Goal: Task Accomplishment & Management: Manage account settings

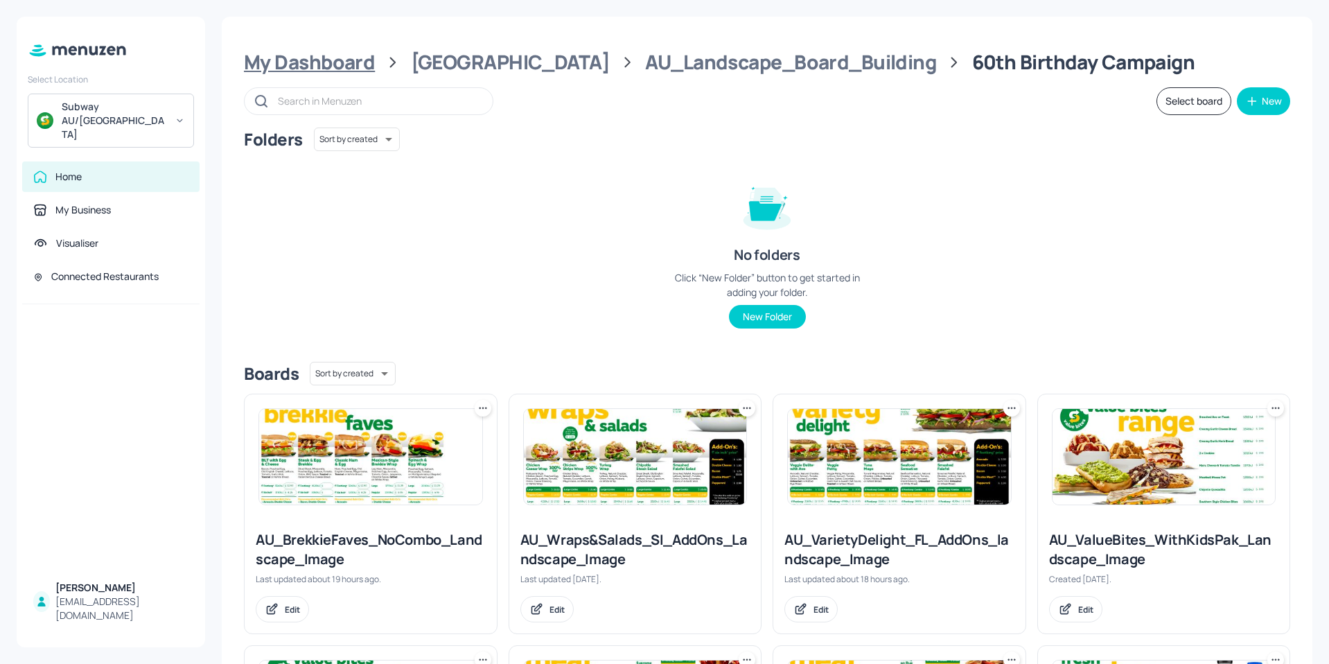
click at [294, 58] on div "My Dashboard" at bounding box center [309, 62] width 131 height 25
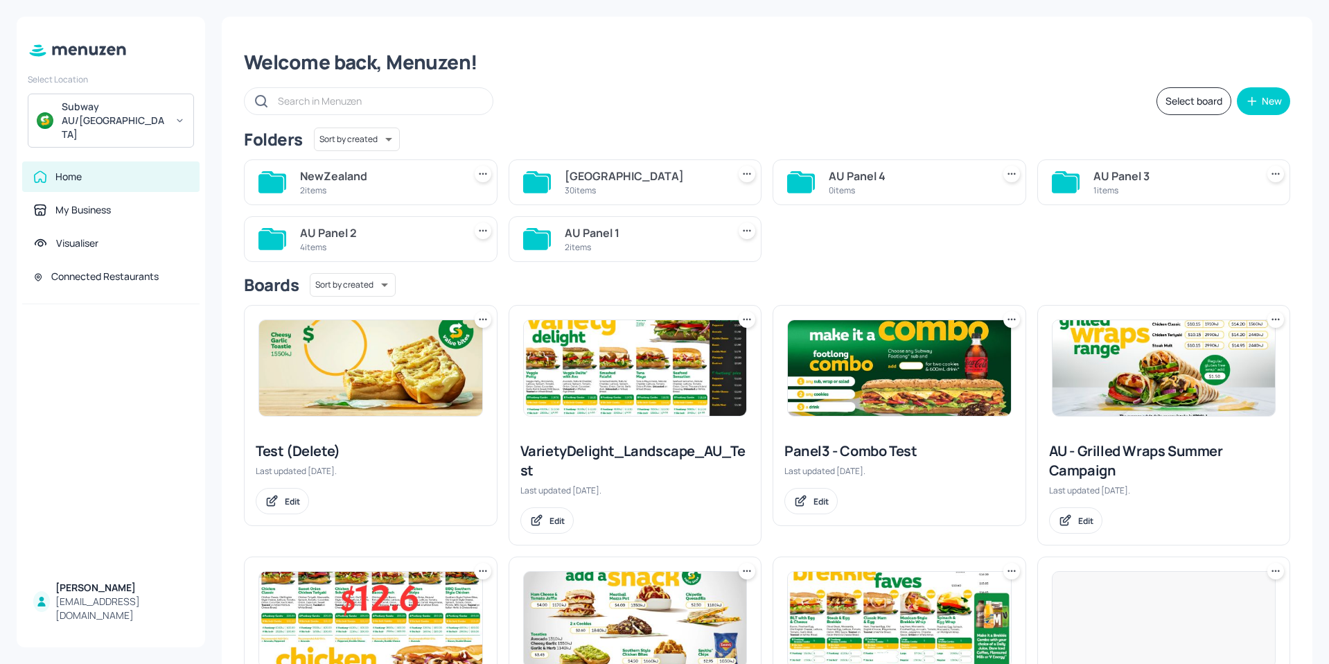
click at [342, 172] on div "NewZealand" at bounding box center [379, 176] width 158 height 17
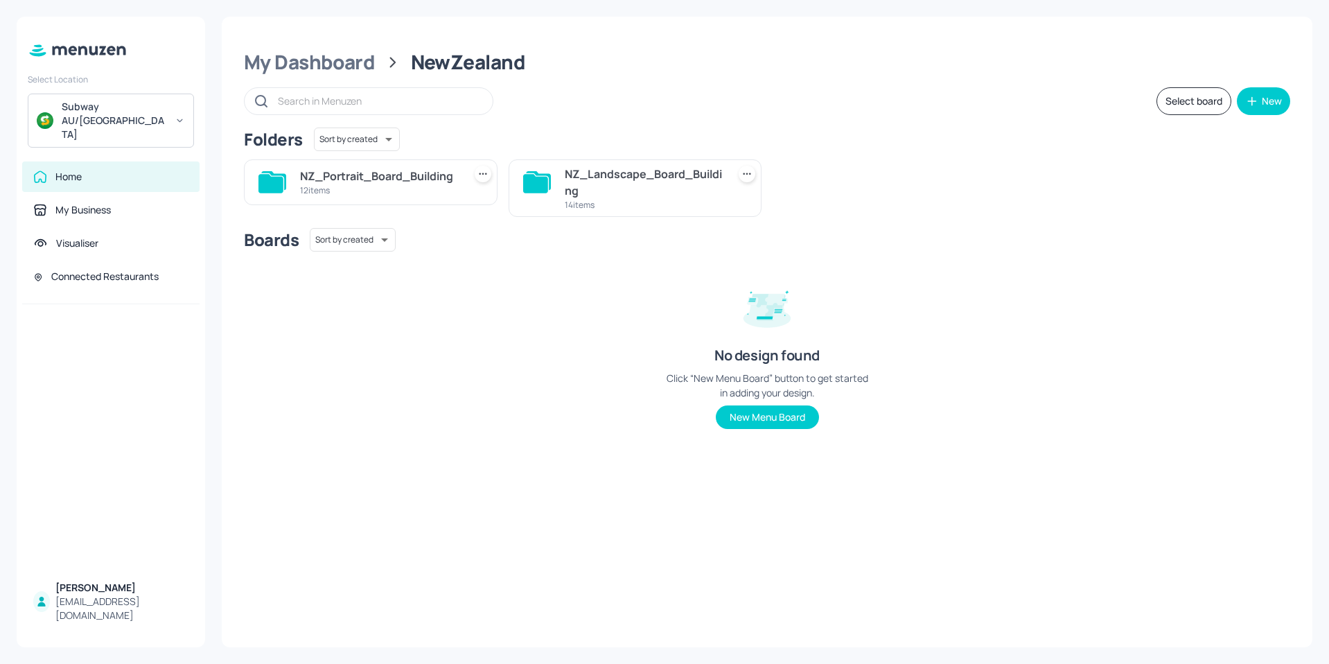
click at [592, 182] on div "NZ_Landscape_Board_Building" at bounding box center [644, 182] width 158 height 33
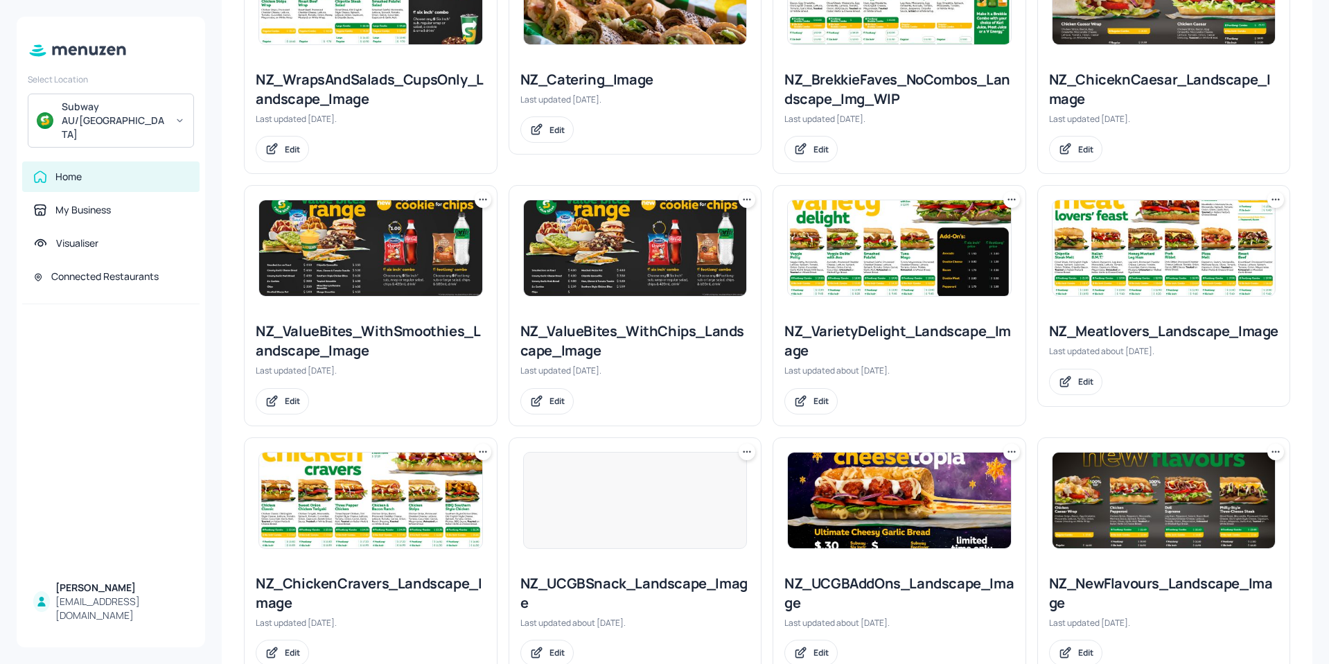
scroll to position [346, 0]
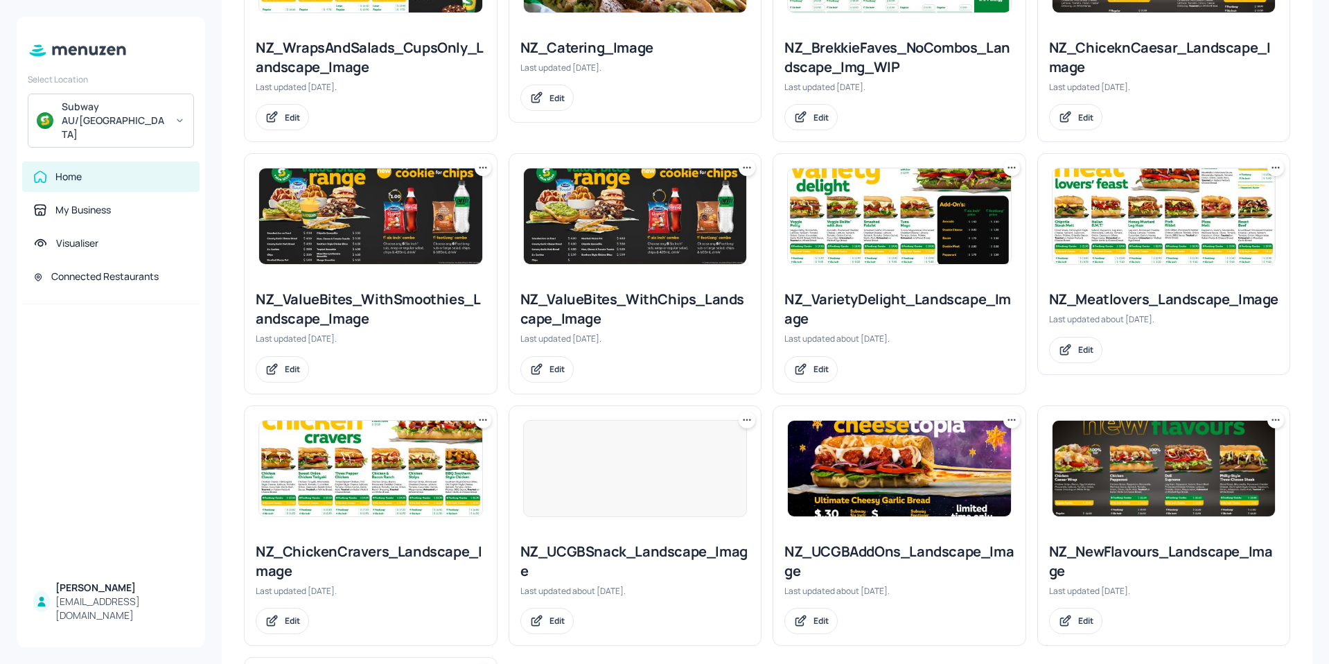
click at [326, 486] on img at bounding box center [370, 469] width 223 height 96
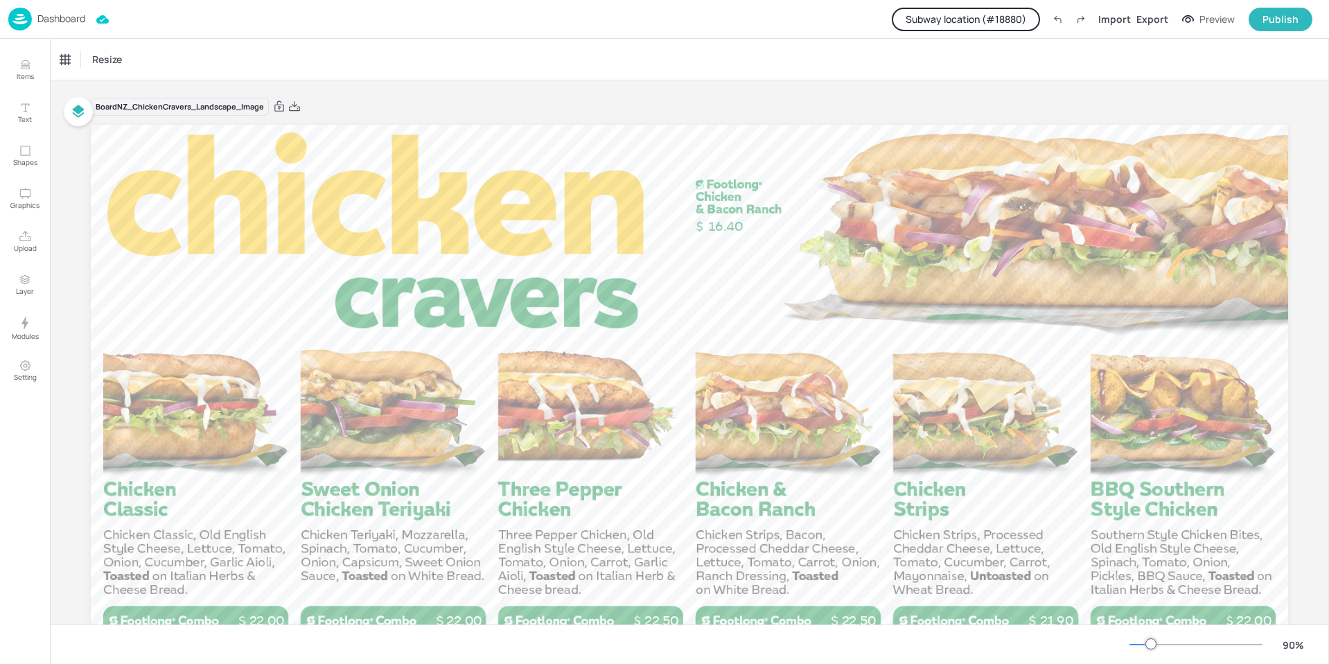
click at [982, 20] on button "Subway location (# 18880 )" at bounding box center [966, 20] width 148 height 24
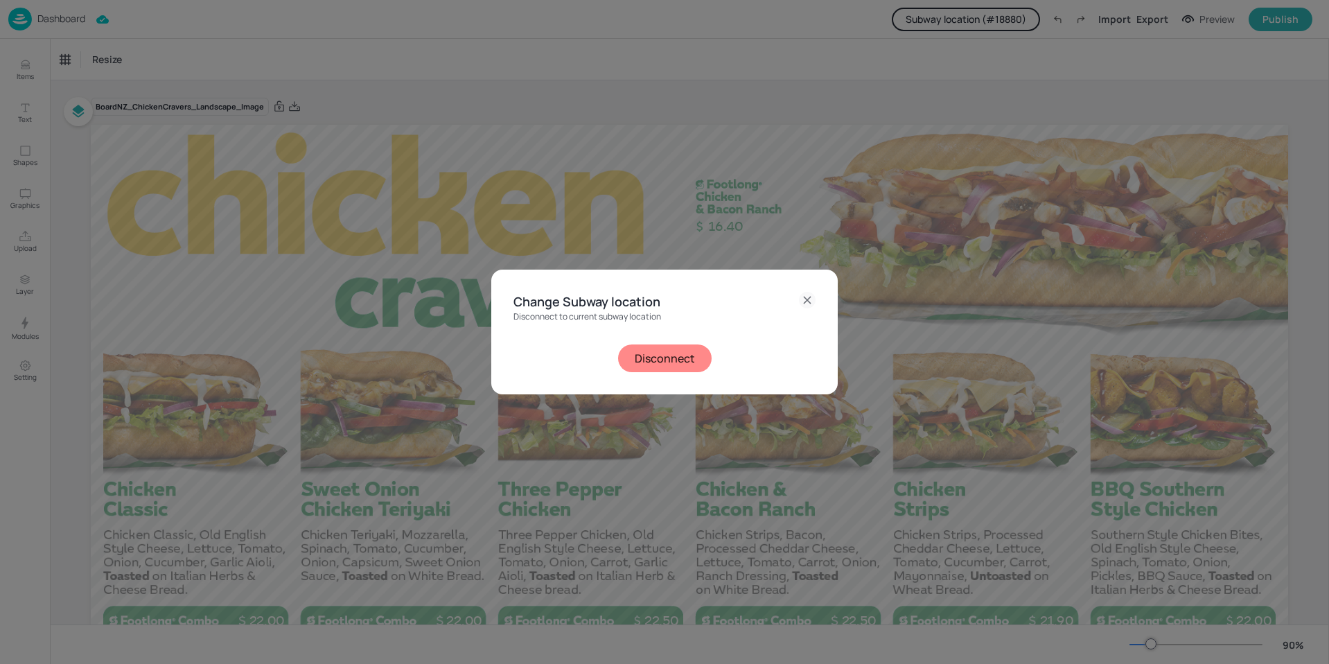
click at [655, 355] on button "Disconnect" at bounding box center [665, 358] width 94 height 28
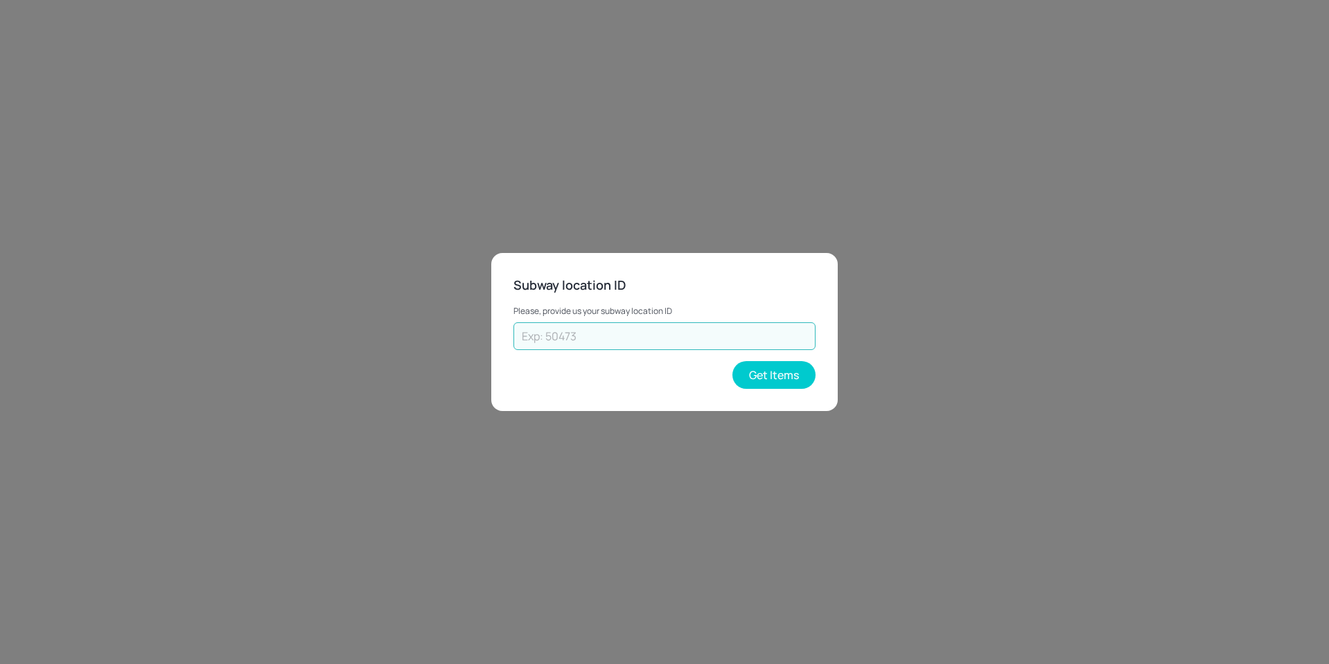
click at [615, 338] on input "text" at bounding box center [664, 336] width 302 height 28
type input "41121"
click at [776, 380] on button "Get Items" at bounding box center [773, 375] width 83 height 28
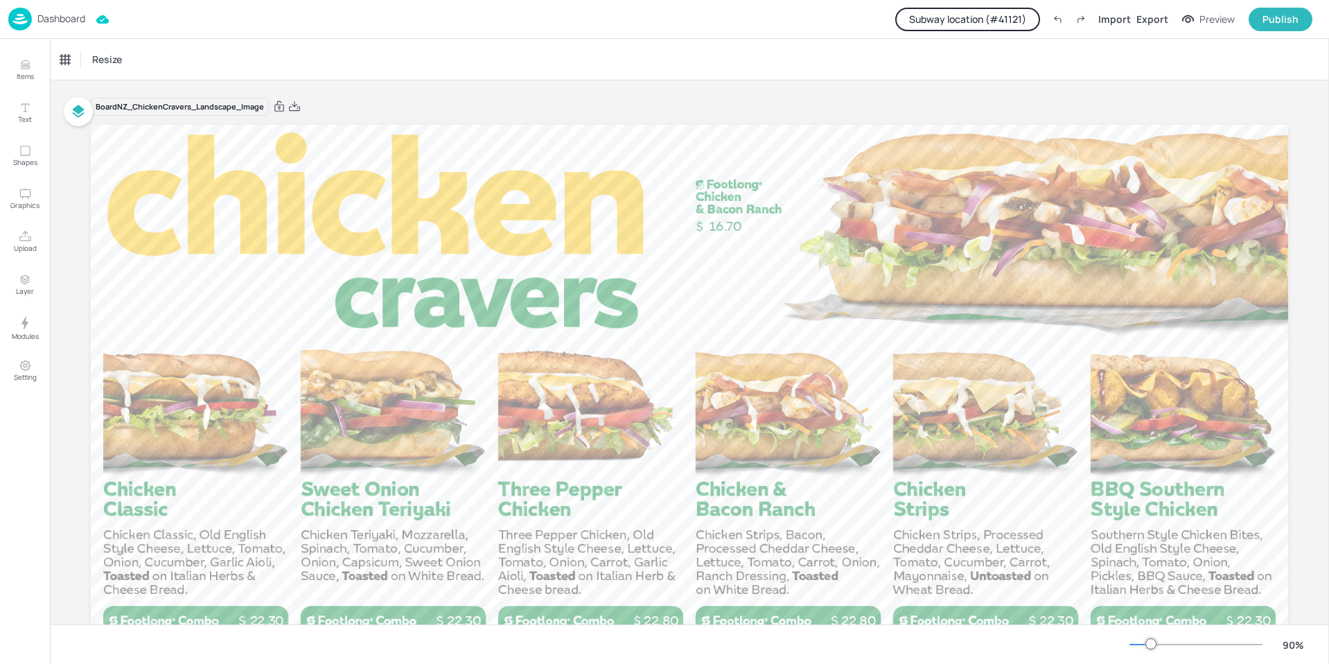
click at [58, 19] on p "Dashboard" at bounding box center [61, 19] width 48 height 10
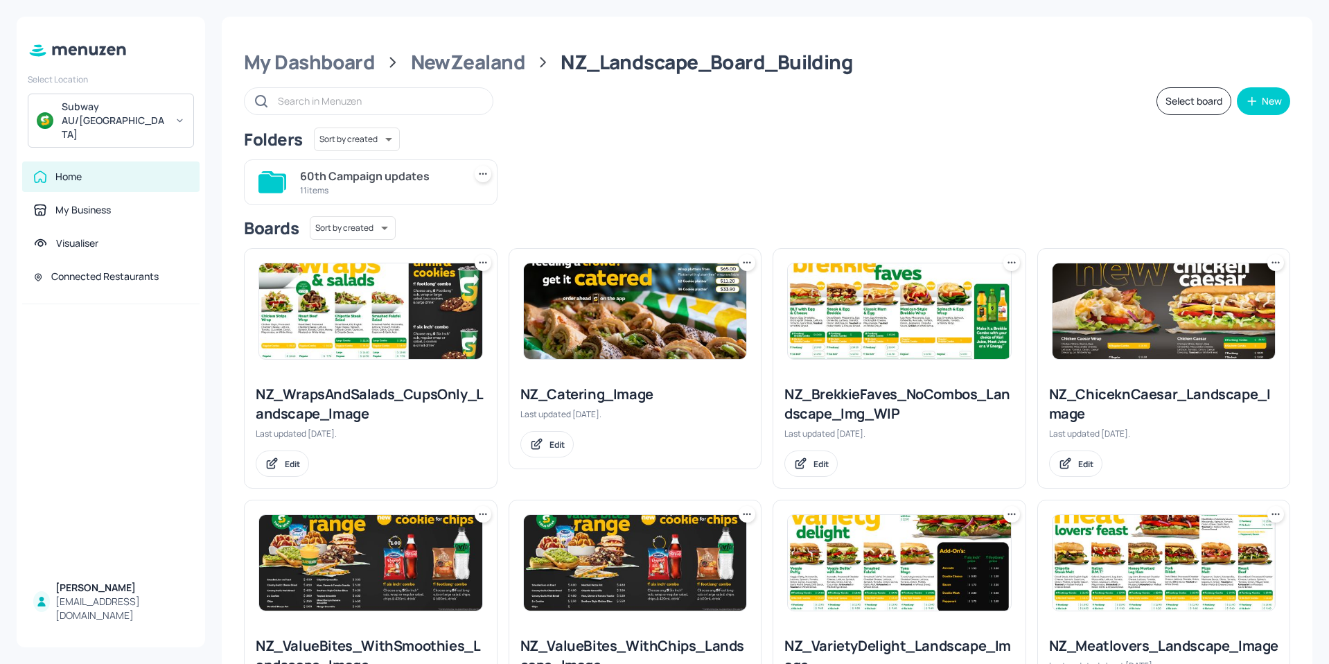
click at [391, 183] on div "60th Campaign updates" at bounding box center [379, 176] width 158 height 17
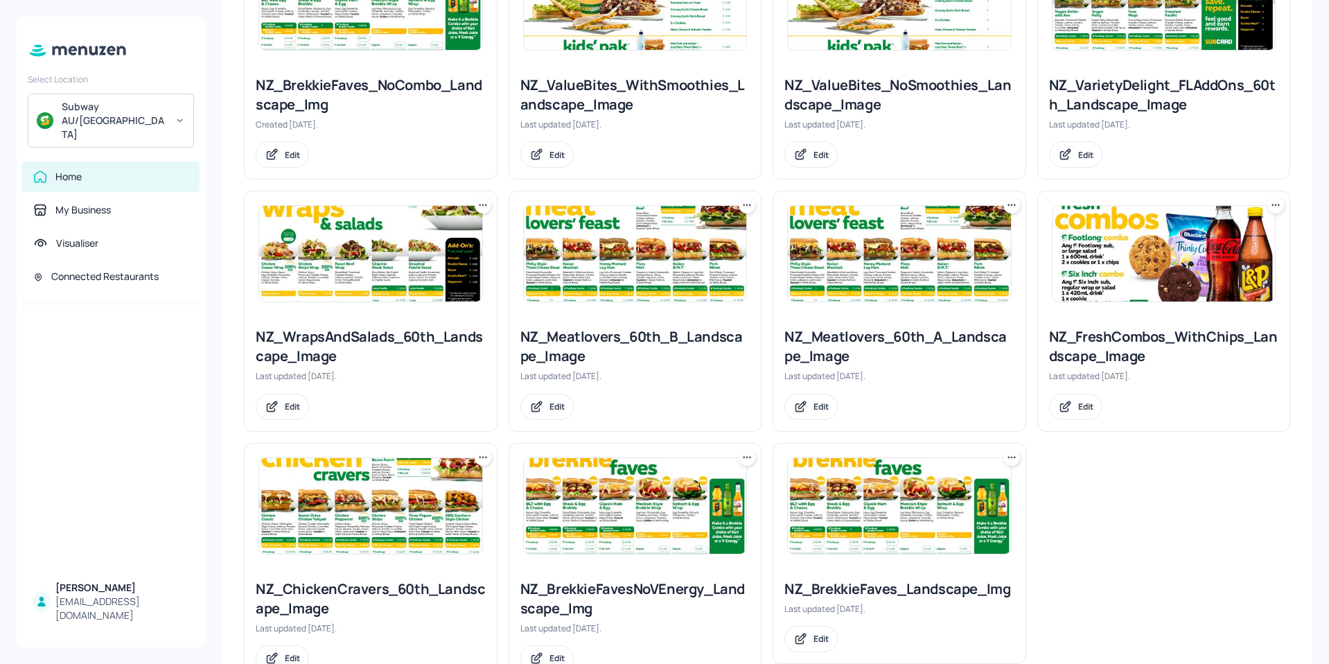
scroll to position [507, 0]
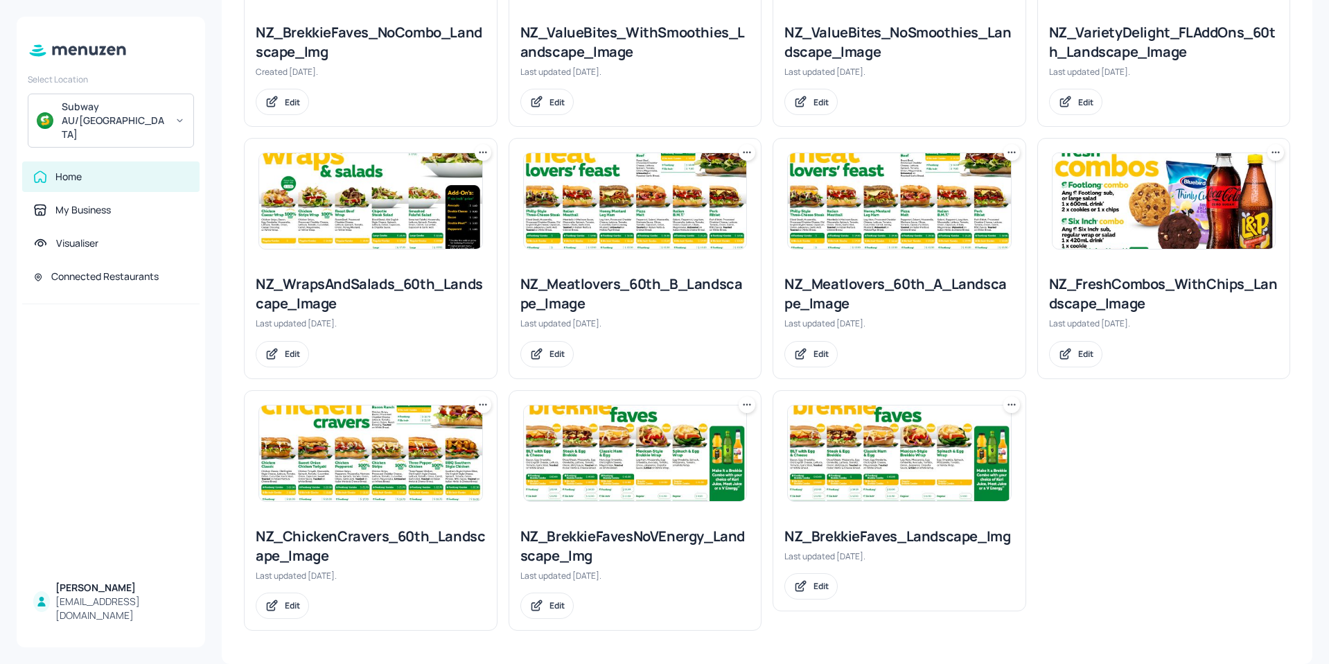
click at [349, 465] on img at bounding box center [370, 453] width 223 height 96
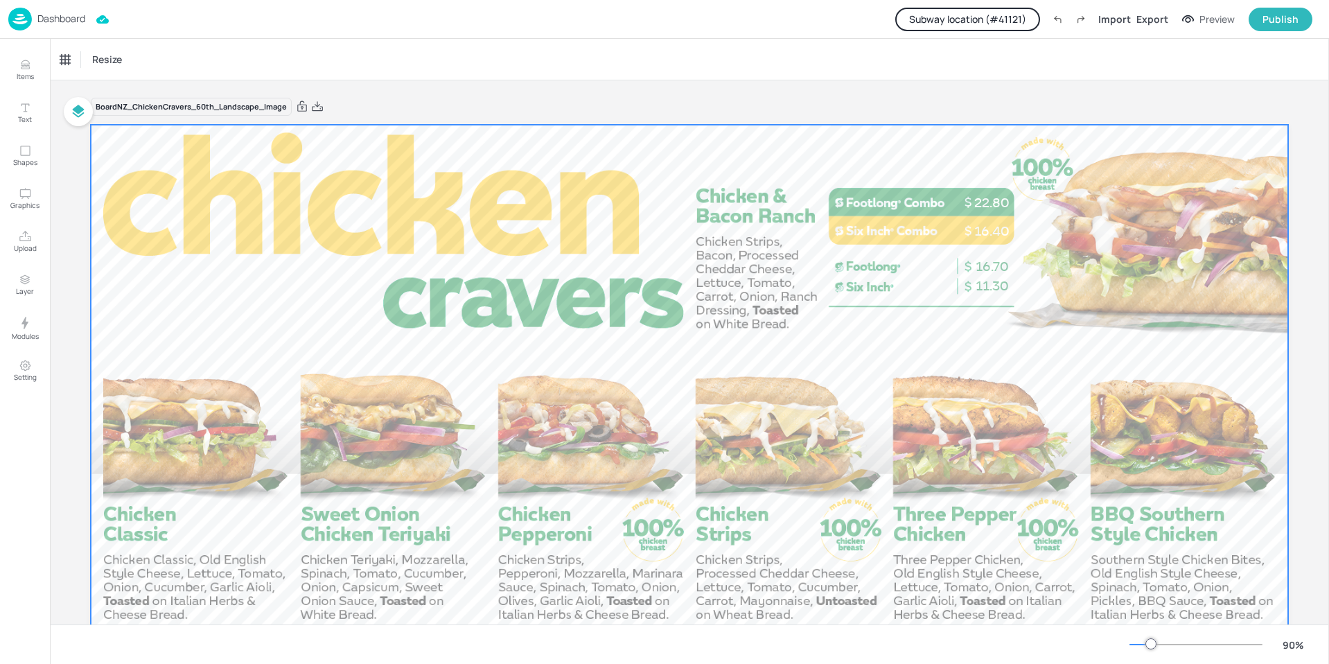
scroll to position [69, 0]
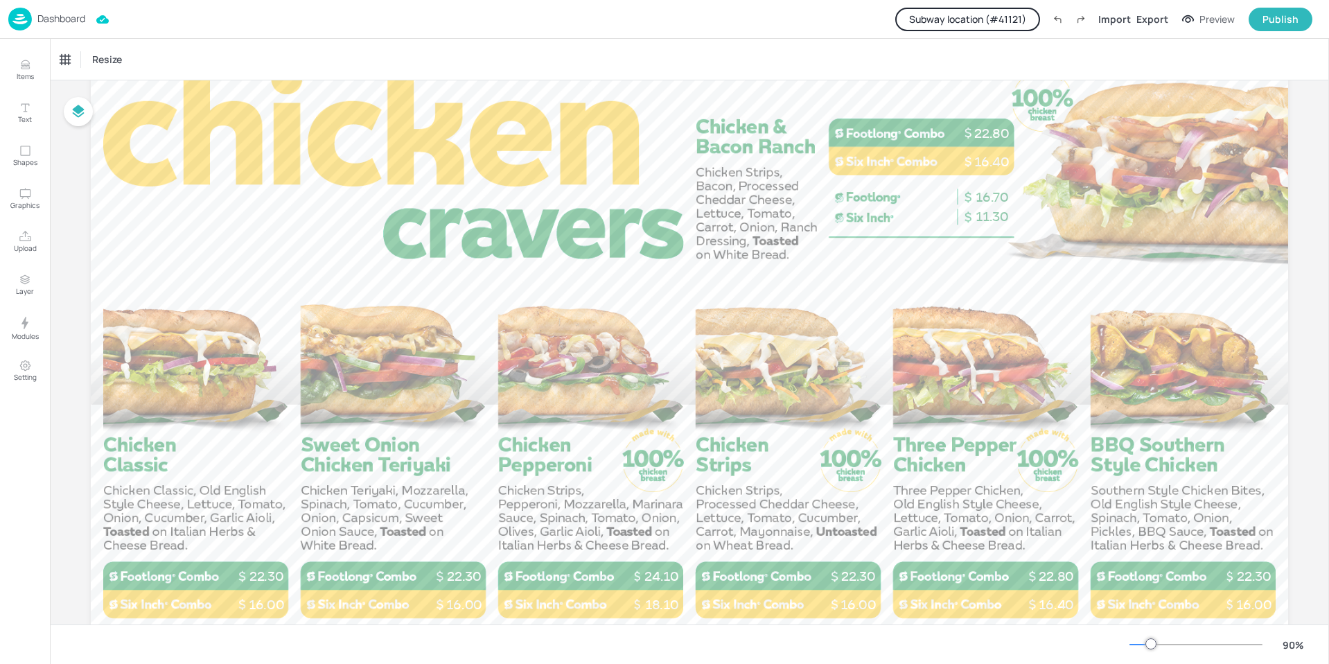
click at [978, 18] on button "Subway location (# 41121 )" at bounding box center [967, 20] width 145 height 24
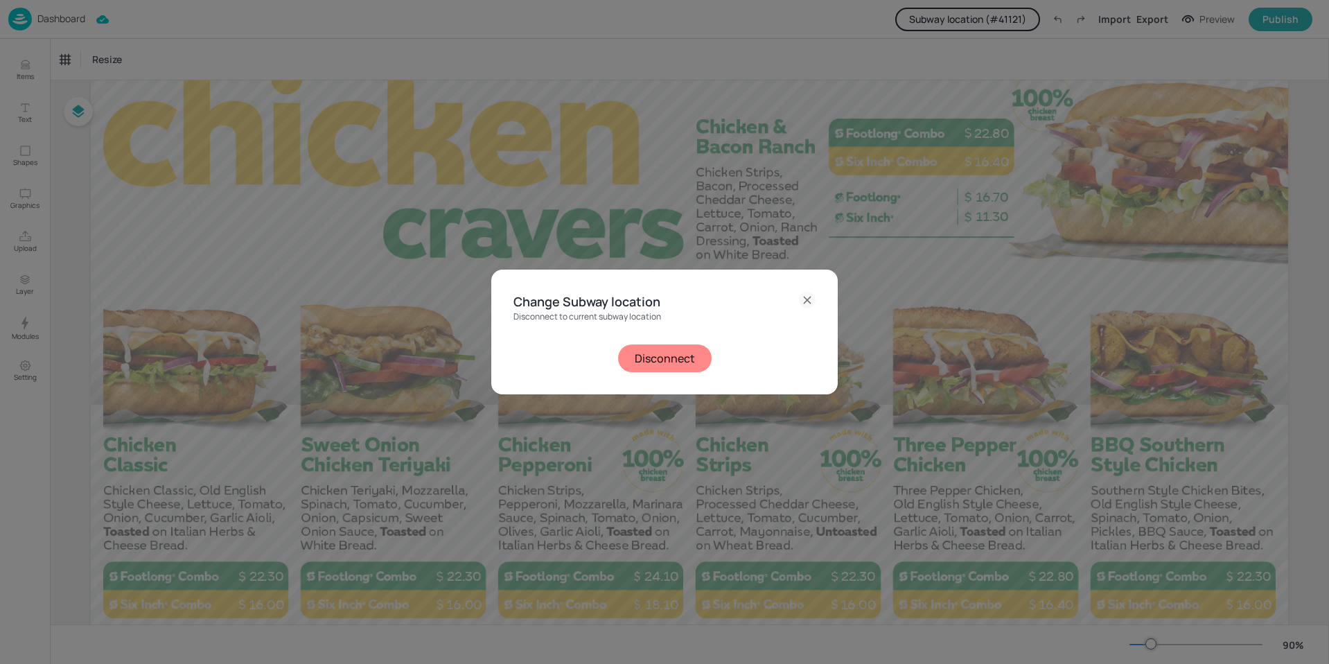
click at [805, 302] on icon at bounding box center [807, 300] width 6 height 6
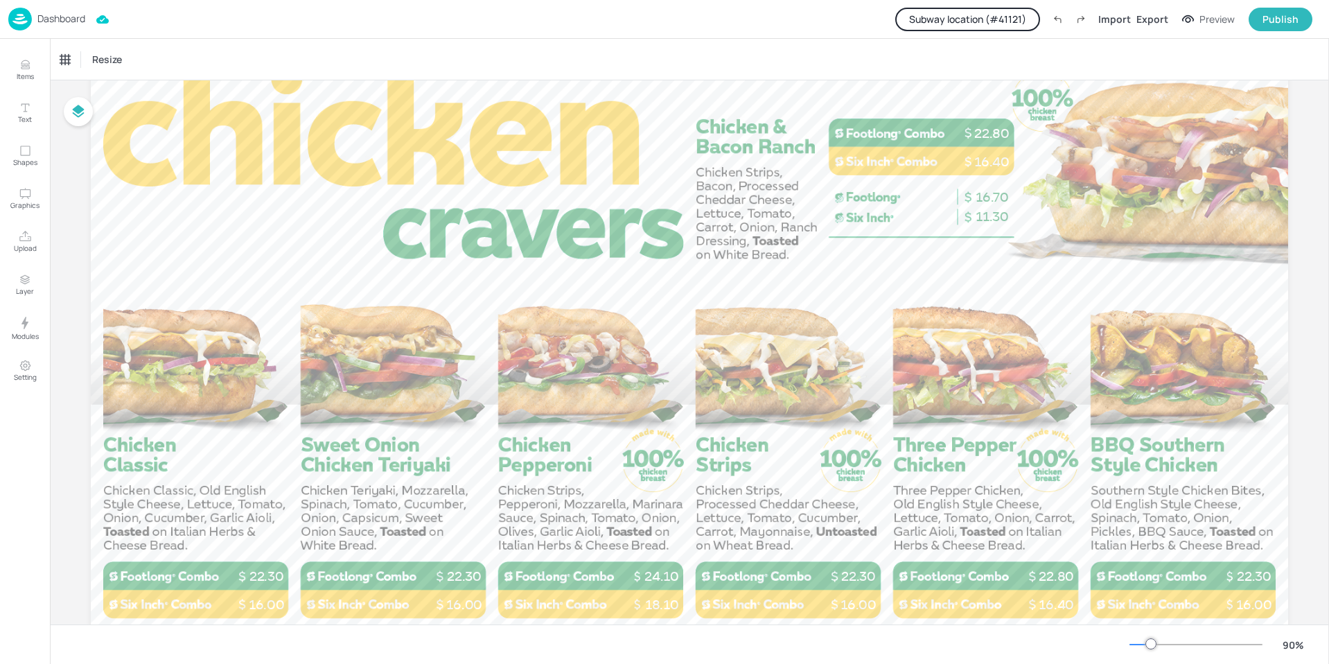
click at [49, 23] on p "Dashboard" at bounding box center [61, 19] width 48 height 10
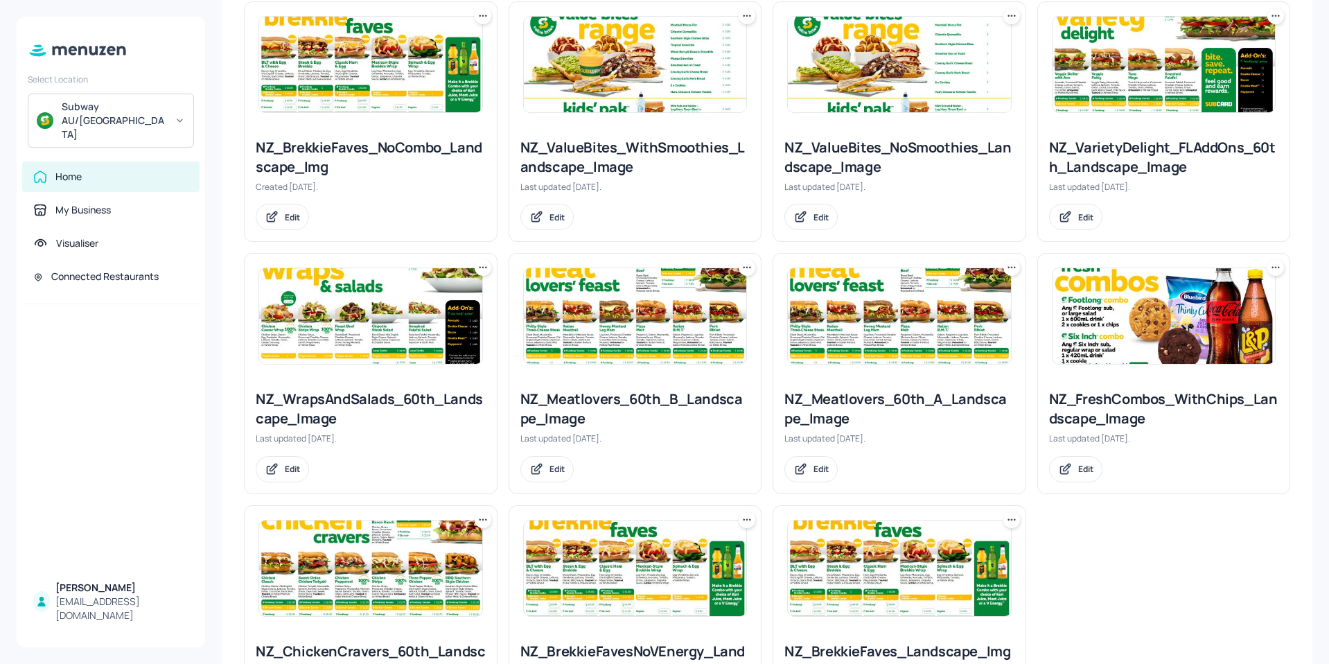
scroll to position [416, 0]
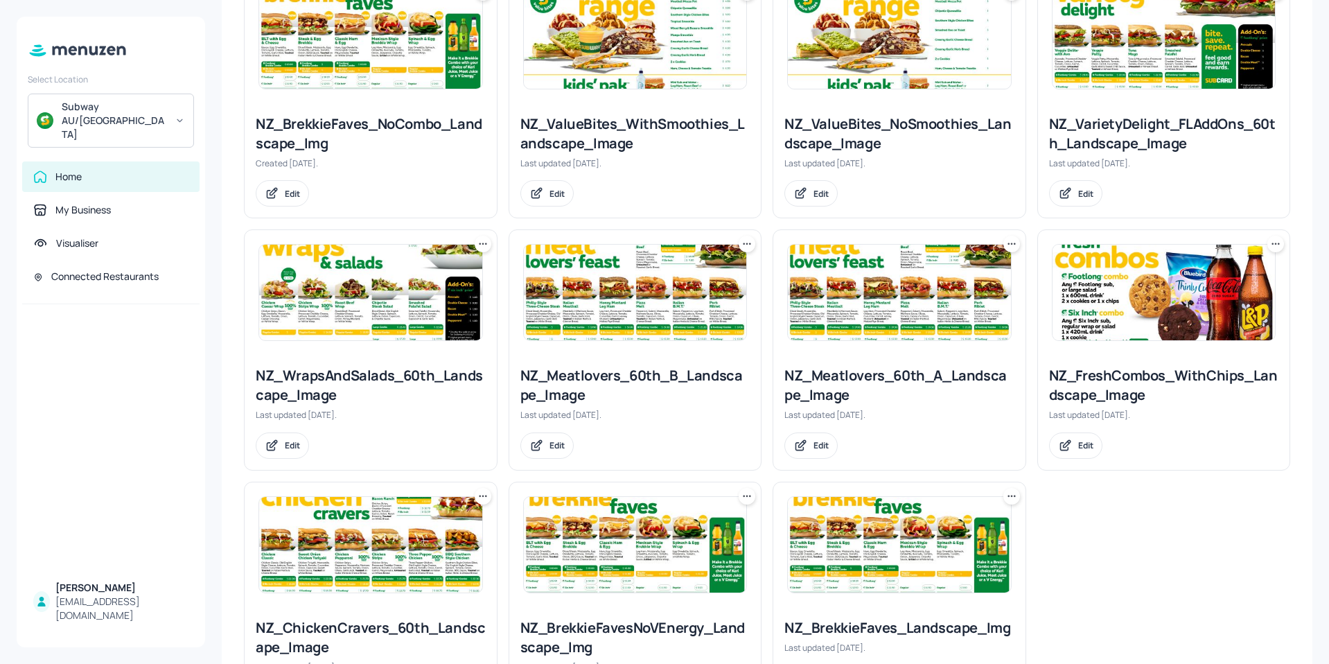
click at [597, 317] on img at bounding box center [635, 293] width 223 height 96
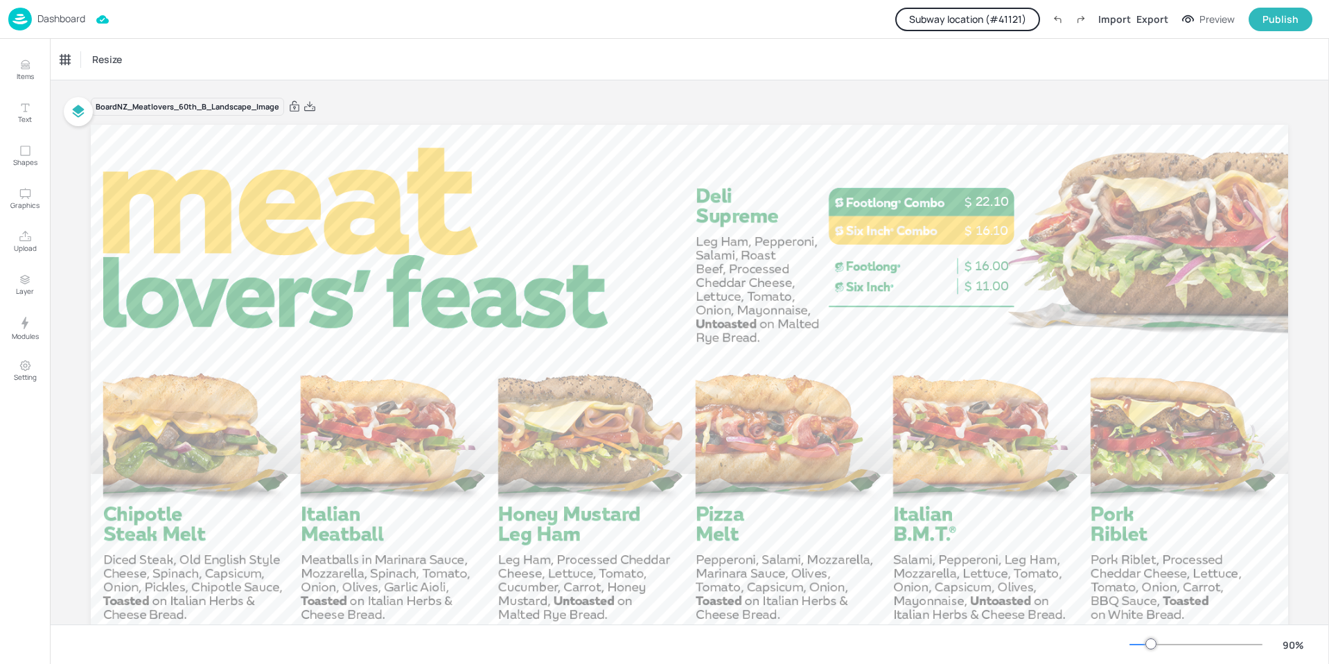
click at [66, 17] on p "Dashboard" at bounding box center [61, 19] width 48 height 10
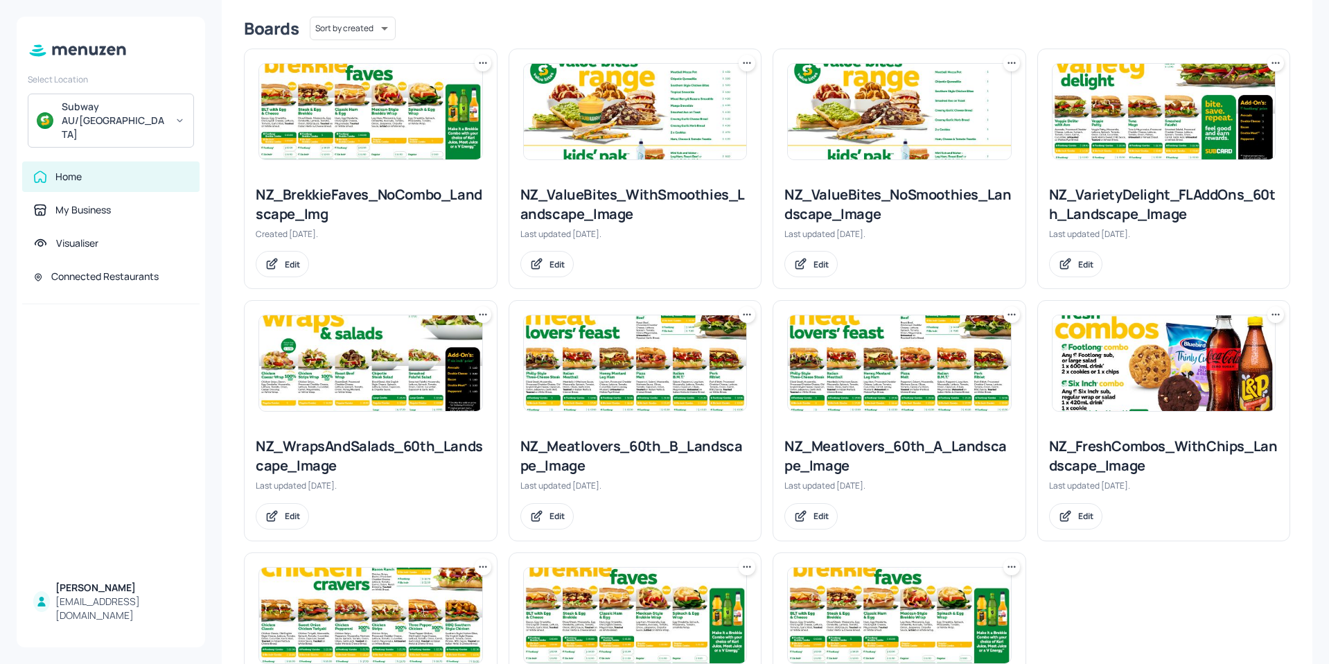
scroll to position [346, 0]
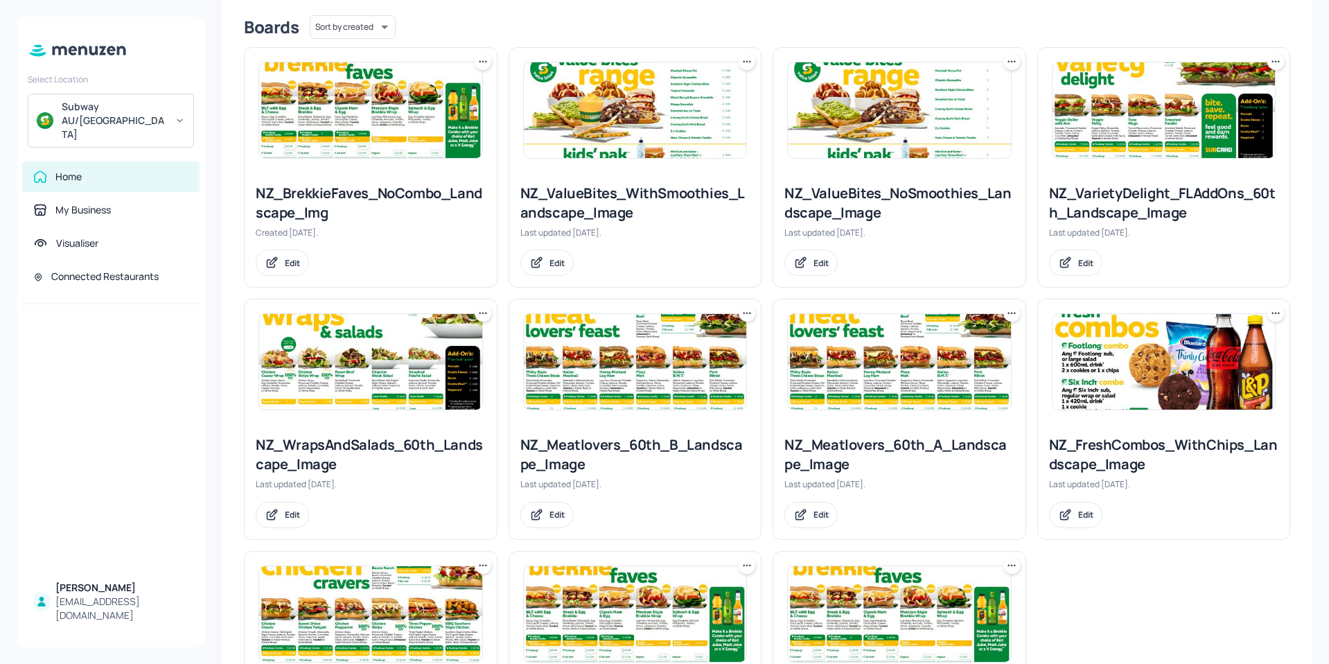
click at [837, 362] on img at bounding box center [899, 362] width 223 height 96
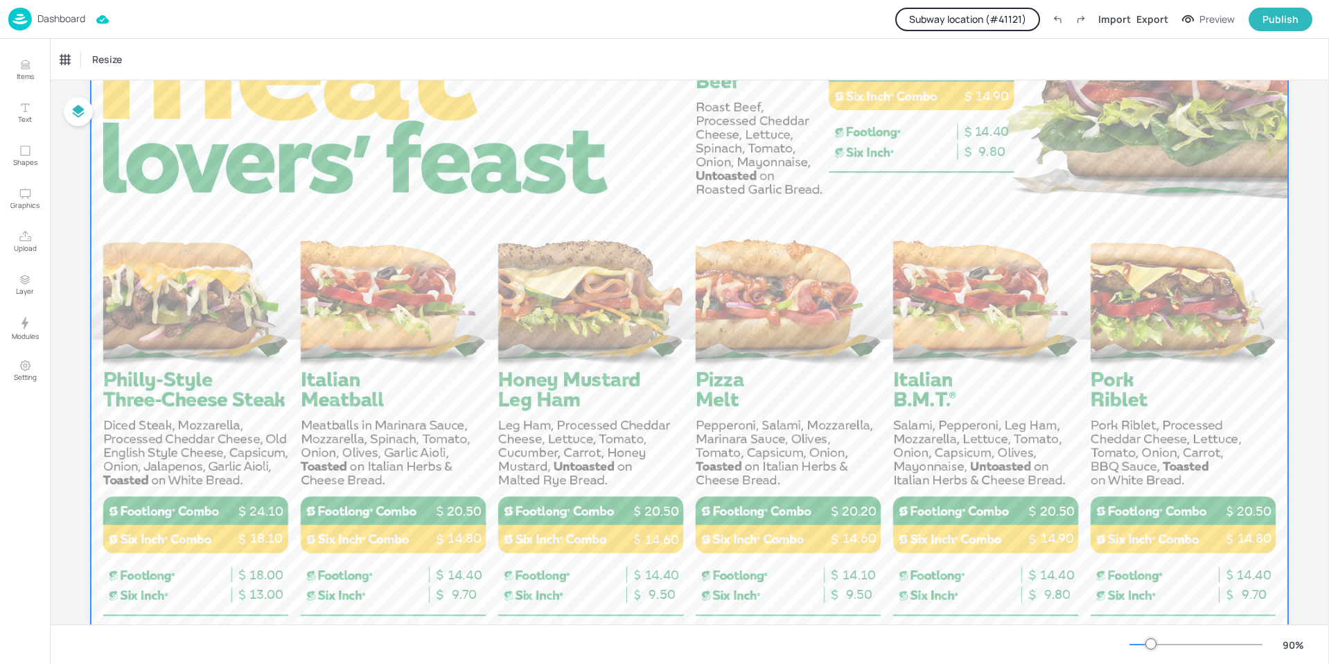
scroll to position [139, 0]
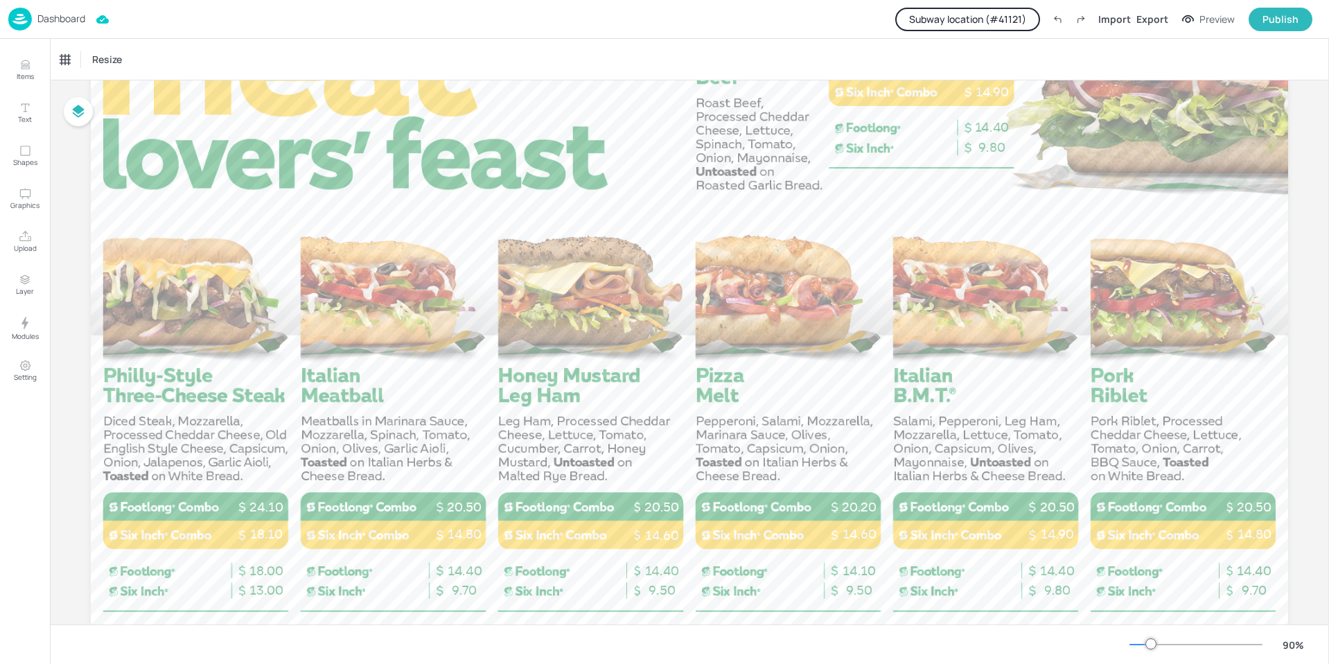
click at [61, 18] on p "Dashboard" at bounding box center [61, 19] width 48 height 10
